Goal: Check status: Check status

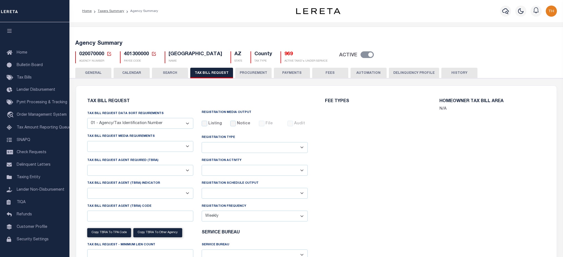
select select "28"
checkbox input "false"
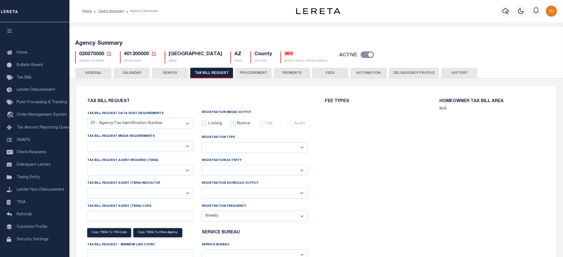
select select "22"
select select "true"
select select "14"
select select
select select "3"
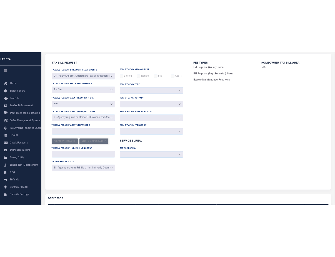
scroll to position [37, 0]
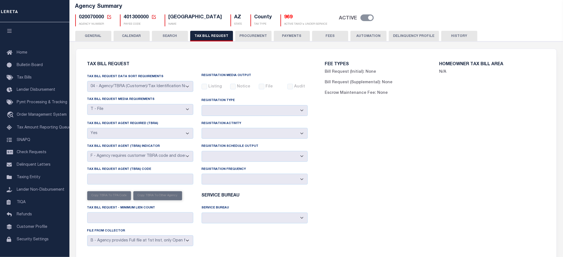
click at [218, 165] on div "Tax Bill Request Data Sort Requirements 01 - Agency/Tax Identification Number 0…" at bounding box center [197, 162] width 229 height 177
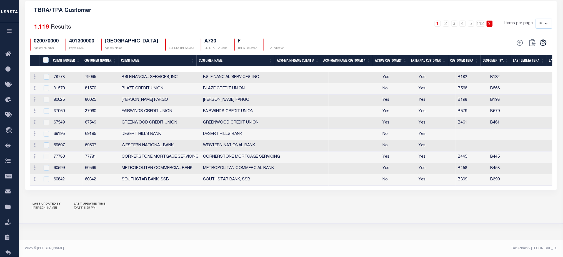
scroll to position [0, 30]
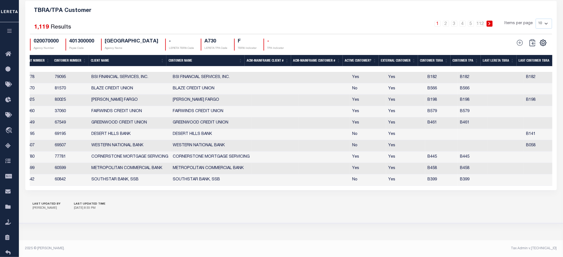
click at [544, 40] on icon at bounding box center [542, 42] width 7 height 7
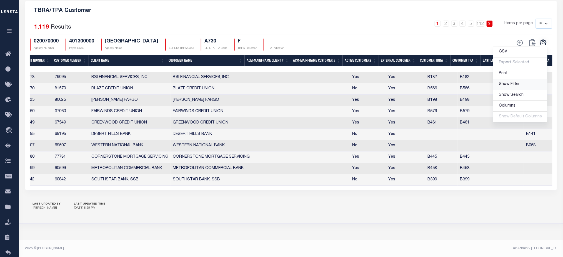
click at [508, 83] on span "Show Filter" at bounding box center [508, 84] width 21 height 4
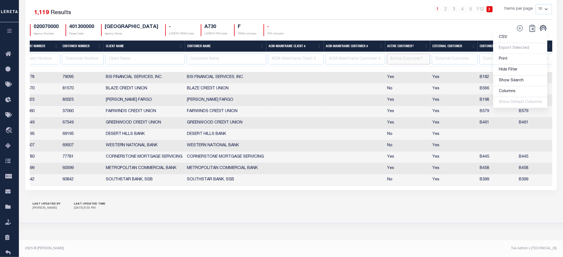
click at [395, 64] on input "text" at bounding box center [409, 59] width 44 height 11
type input "Yes"
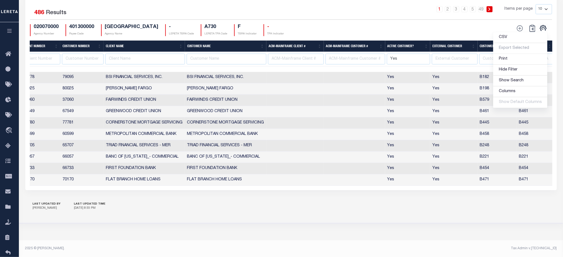
click at [494, 197] on div "Search Advanced Search Save Search Clear Search Is" at bounding box center [291, 68] width 540 height 258
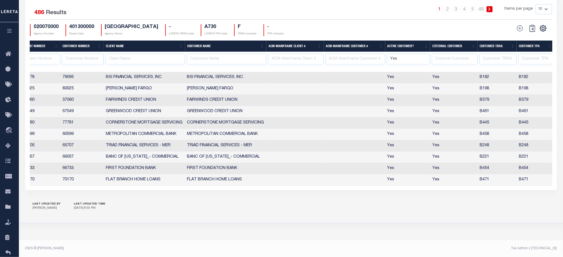
click at [495, 52] on th "Customer TBRA" at bounding box center [496, 46] width 39 height 11
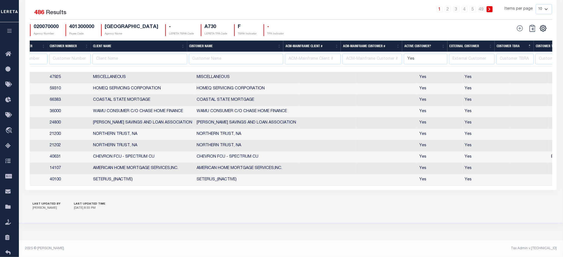
scroll to position [0, 0]
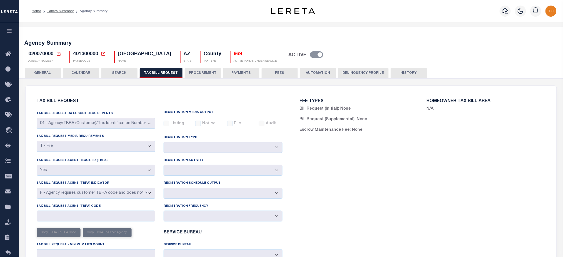
click at [65, 74] on button "CALENDAR" at bounding box center [81, 73] width 36 height 11
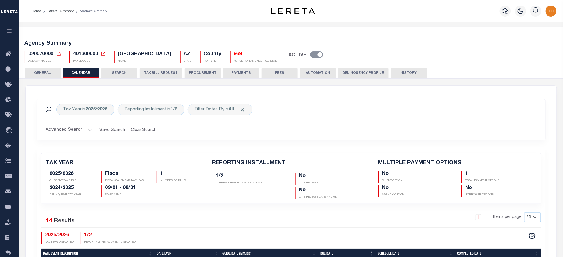
click at [174, 75] on button "TAX BILL REQUEST" at bounding box center [161, 73] width 43 height 11
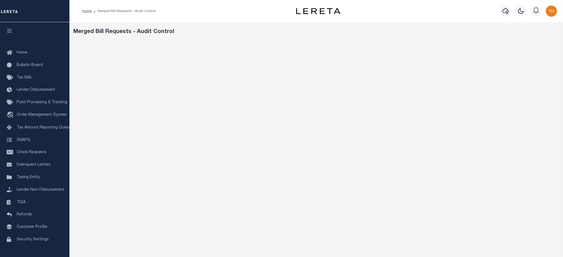
scroll to position [33, 0]
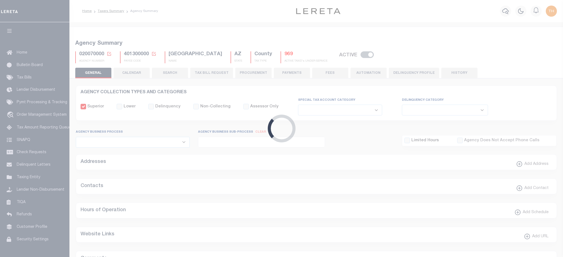
select select
click at [215, 74] on button "TAX BILL REQUEST" at bounding box center [211, 73] width 43 height 11
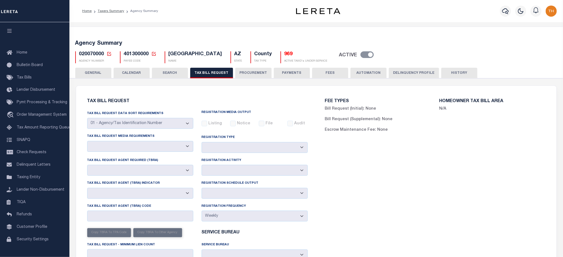
select select "28"
select select "22"
select select "true"
select select "14"
select select "1"
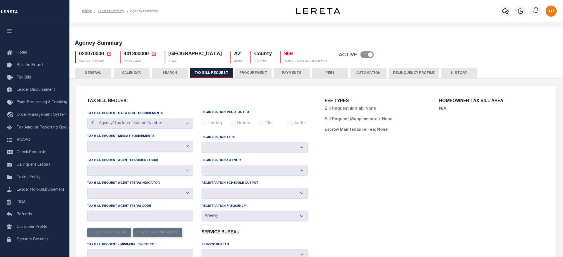
type input "000"
select select
select select "3"
drag, startPoint x: 107, startPoint y: 53, endPoint x: 126, endPoint y: 69, distance: 25.4
click at [107, 53] on icon at bounding box center [109, 54] width 4 height 4
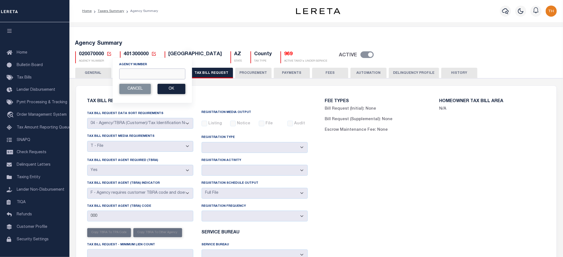
drag, startPoint x: 135, startPoint y: 76, endPoint x: 139, endPoint y: 79, distance: 5.3
click at [135, 76] on input "Agency Number" at bounding box center [152, 74] width 66 height 11
paste input "020078888"
type input "020078888"
click at [171, 88] on button "Ok" at bounding box center [171, 89] width 28 height 10
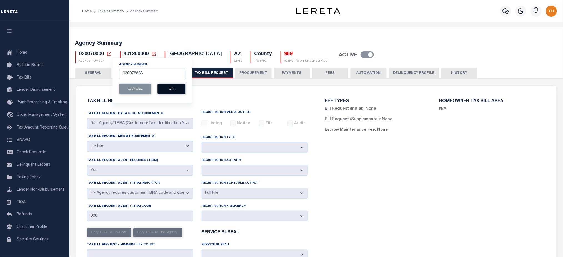
click at [170, 89] on button "Ok" at bounding box center [171, 89] width 28 height 10
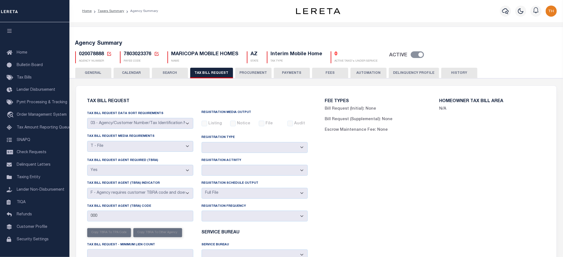
click at [453, 71] on button "HISTORY" at bounding box center [459, 73] width 36 height 11
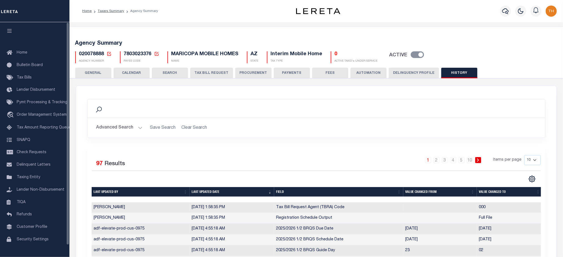
click at [229, 74] on button "TAX BILL REQUEST" at bounding box center [211, 73] width 43 height 11
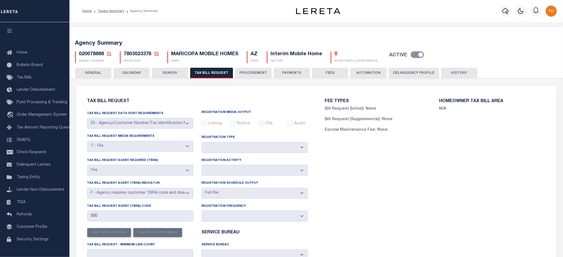
click at [139, 70] on button "CALENDAR" at bounding box center [132, 73] width 36 height 11
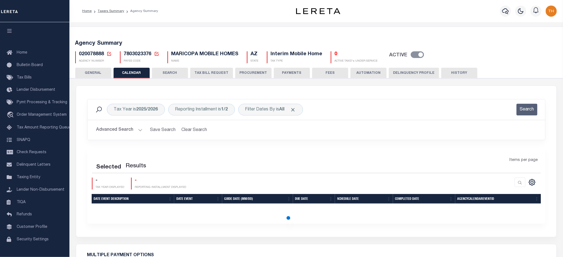
checkbox input "false"
type input "1"
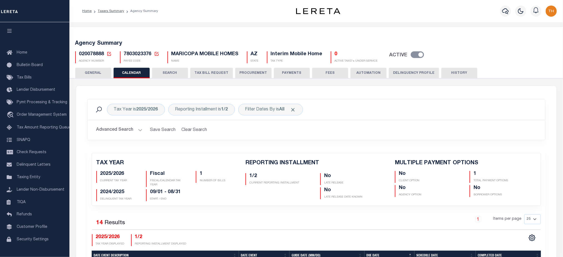
scroll to position [222, 0]
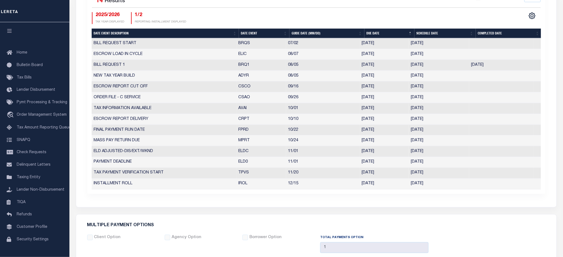
drag, startPoint x: 350, startPoint y: 65, endPoint x: 508, endPoint y: 67, distance: 158.2
click at [510, 66] on tr "BILL REQUEST 1 BRQ1 08/05 08/14/2025 08/07/2025 08/07/2025 134858" at bounding box center [316, 65] width 449 height 11
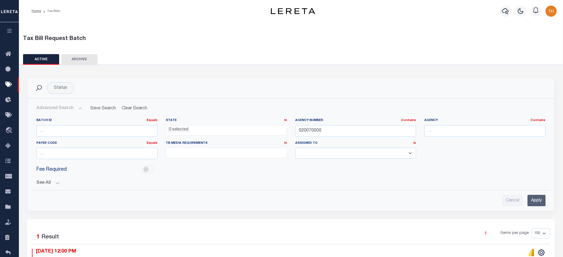
select select
drag, startPoint x: 330, startPoint y: 130, endPoint x: 281, endPoint y: 128, distance: 49.7
click at [281, 128] on div "Batch ID Equals Equals Is Not Equal To Is Greater Than Is Less Than State In In…" at bounding box center [290, 140] width 517 height 45
paste input "Hedges, Pa"
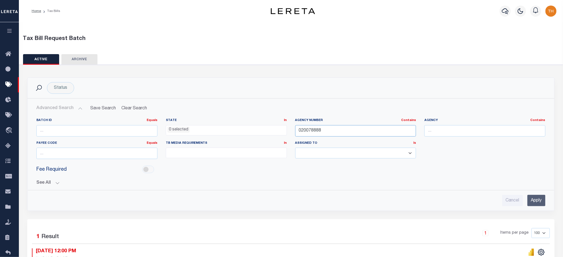
type input "020078888"
click at [539, 201] on input "Apply" at bounding box center [536, 200] width 18 height 11
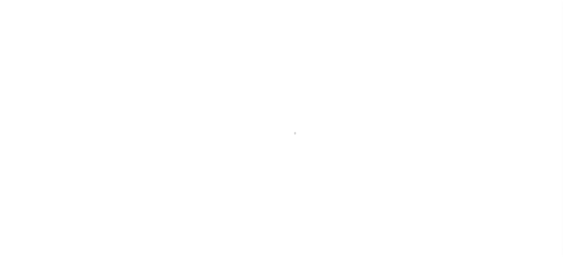
select select "PIF"
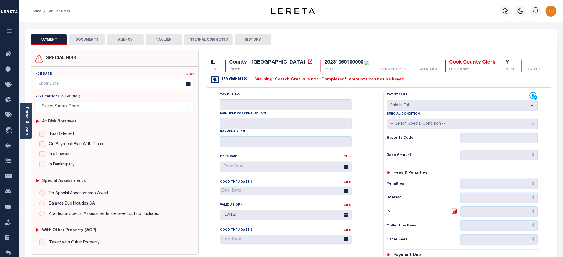
drag, startPoint x: 256, startPoint y: 80, endPoint x: 429, endPoint y: 84, distance: 173.0
click at [429, 84] on div "Payments Warning! Search Status is not "Completed", amounts can not be keyed." at bounding box center [378, 80] width 343 height 16
click at [419, 81] on div "Payments Warning! Search Status is not "Completed", amounts can not be keyed." at bounding box center [378, 80] width 343 height 16
click at [26, 122] on link "Parcel & Loan" at bounding box center [27, 121] width 4 height 28
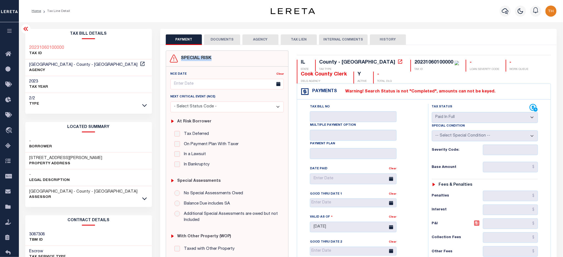
drag, startPoint x: 216, startPoint y: 59, endPoint x: 178, endPoint y: 58, distance: 37.8
click at [178, 58] on div "SPECIAL RISK" at bounding box center [227, 59] width 122 height 16
